Goal: Information Seeking & Learning: Find specific fact

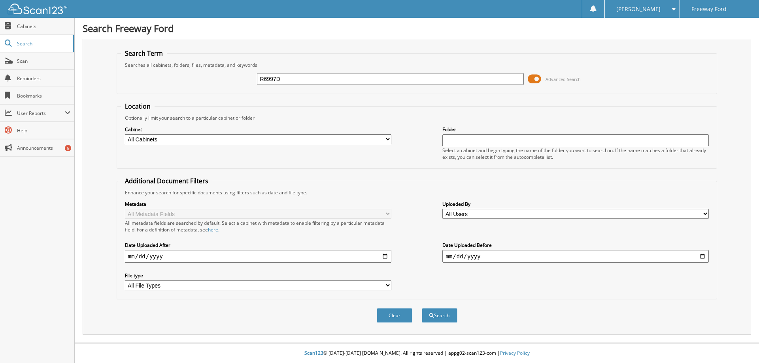
type input "R6997D"
click at [422, 309] on button "Search" at bounding box center [440, 316] width 36 height 15
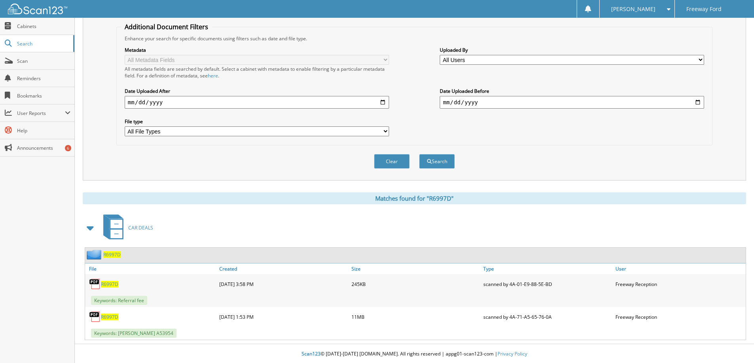
scroll to position [155, 0]
click at [106, 318] on span "R6997D" at bounding box center [109, 316] width 17 height 7
